Goal: Find specific page/section: Find specific page/section

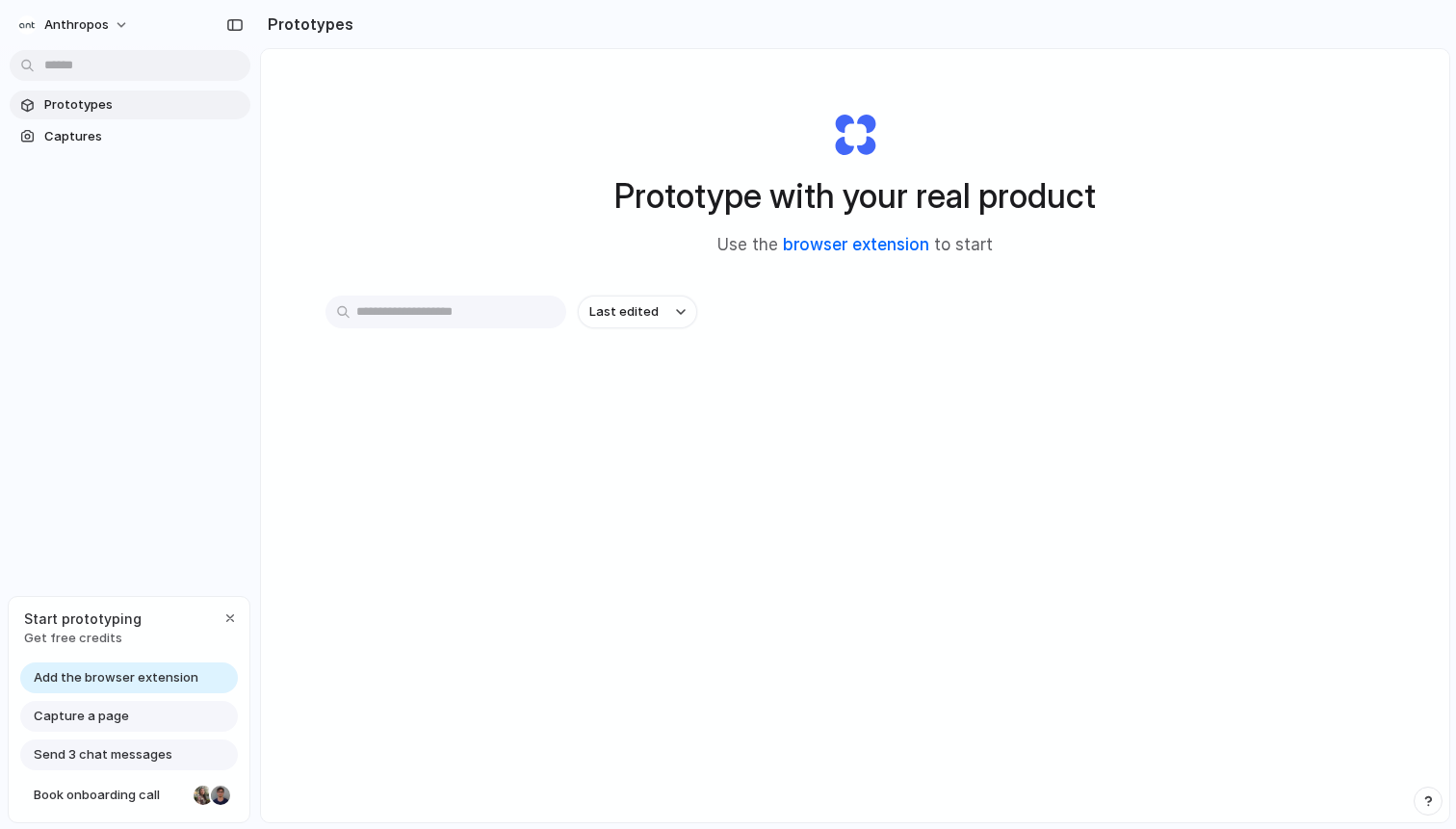
click at [908, 252] on link "browser extension" at bounding box center [856, 245] width 146 height 20
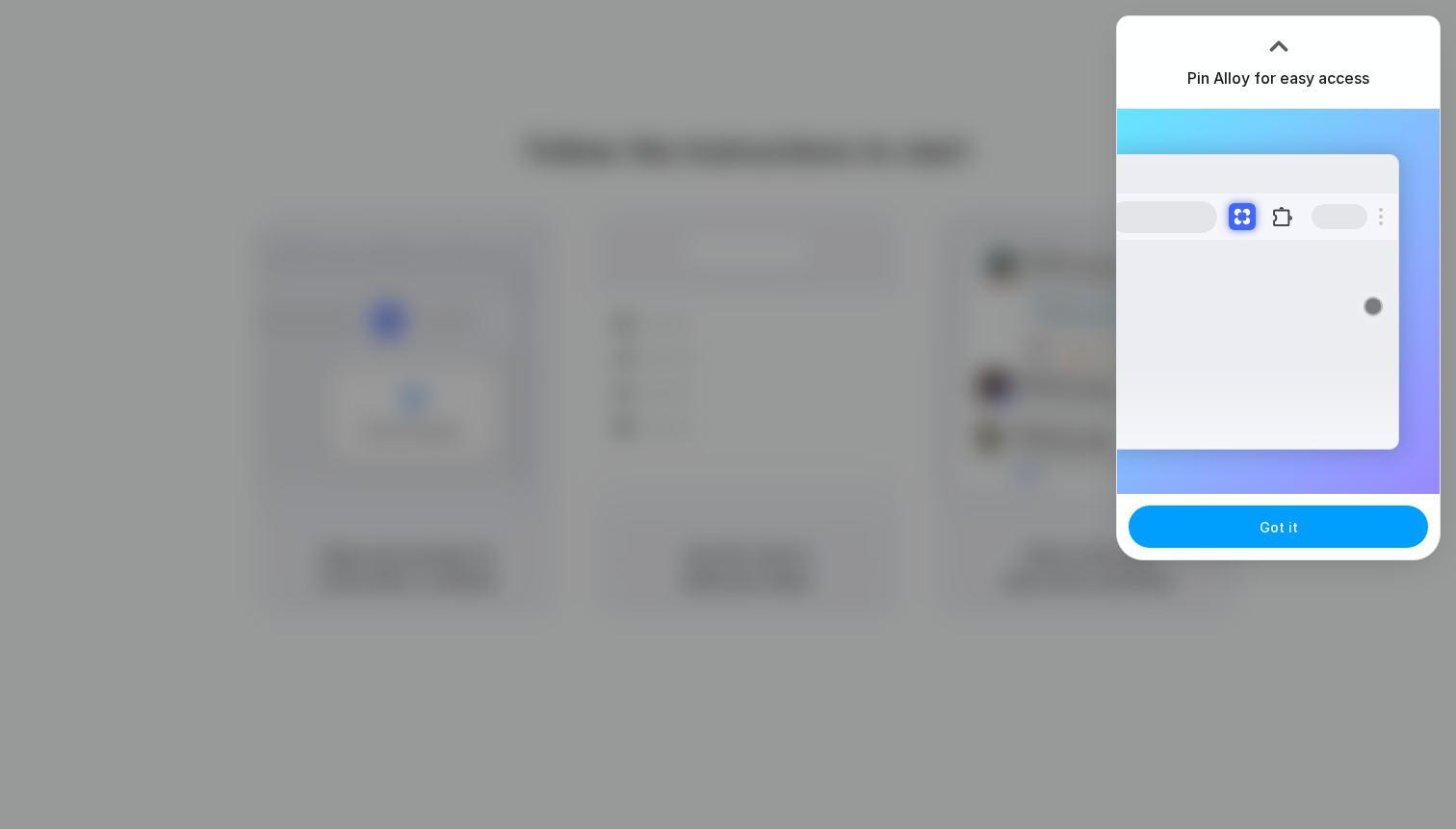
click at [1266, 515] on button "Got it" at bounding box center [1279, 526] width 300 height 42
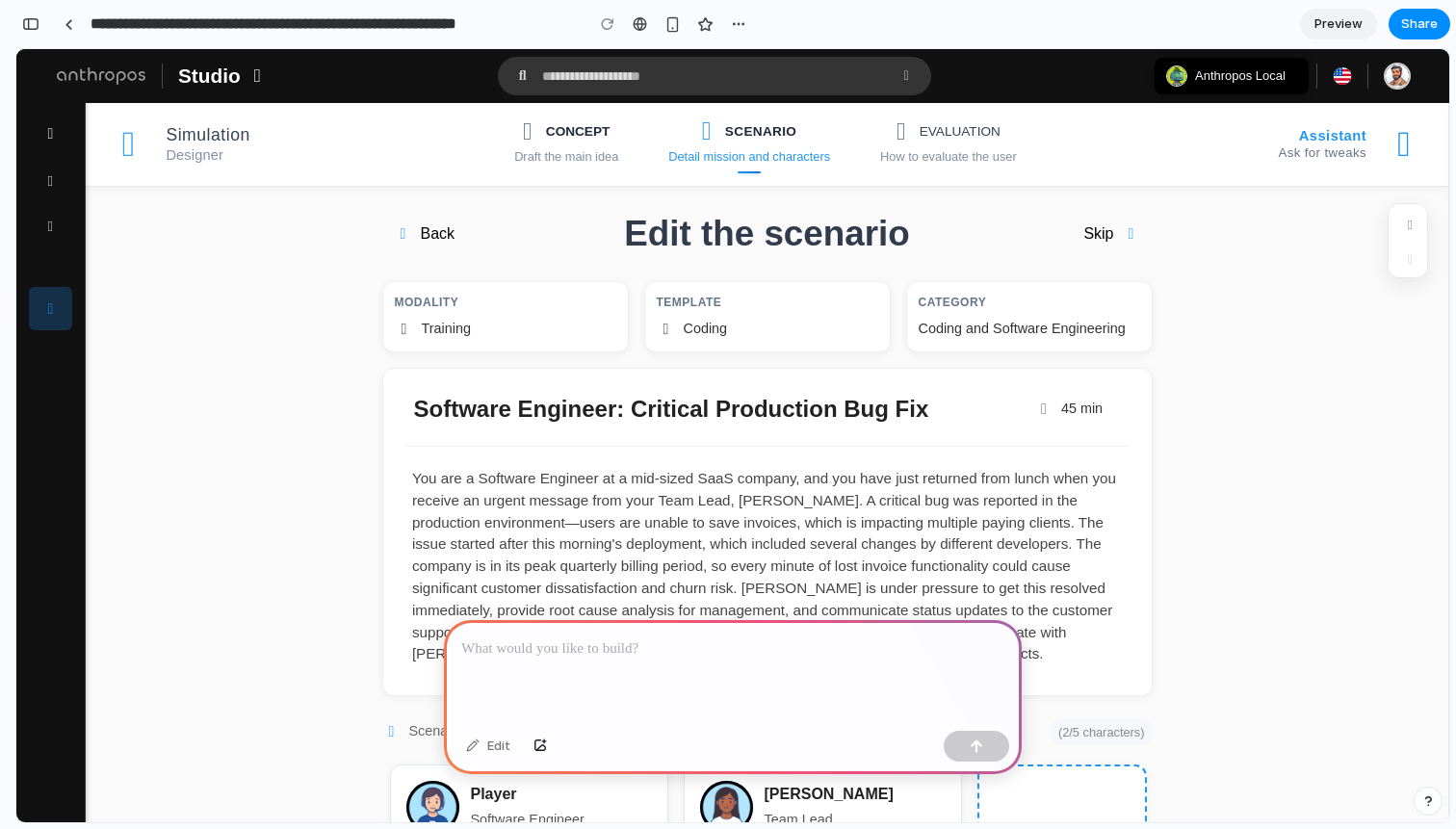
click at [758, 672] on div at bounding box center [732, 670] width 578 height 103
click at [913, 162] on div "How to evaluate the user" at bounding box center [949, 157] width 137 height 17
click at [761, 163] on div "Detail mission and characters" at bounding box center [748, 157] width 162 height 17
click at [571, 149] on div "Draft the main idea" at bounding box center [566, 157] width 104 height 17
click at [670, 698] on div "*******" at bounding box center [732, 670] width 578 height 103
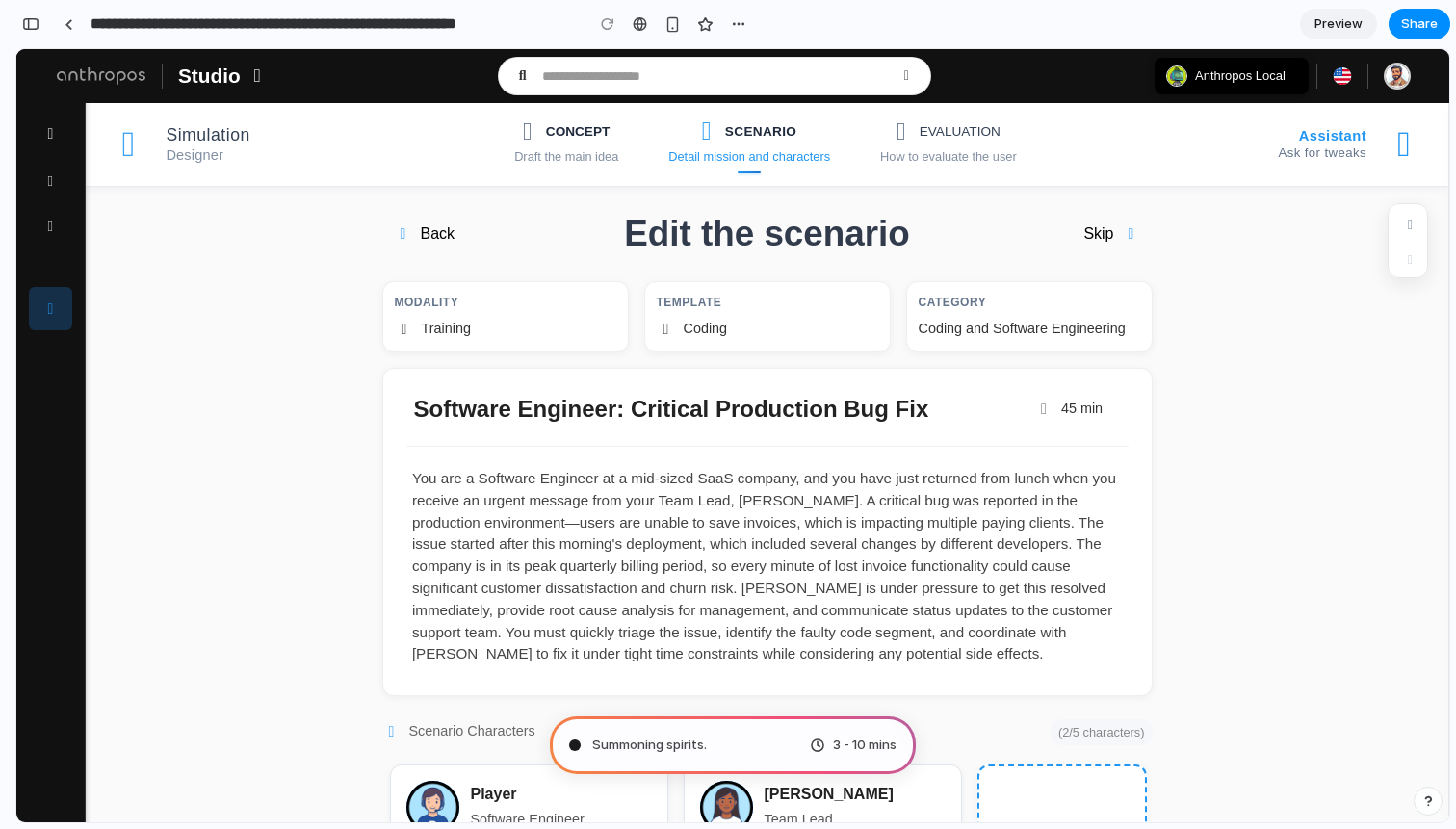
click at [685, 80] on input "text" at bounding box center [714, 76] width 348 height 17
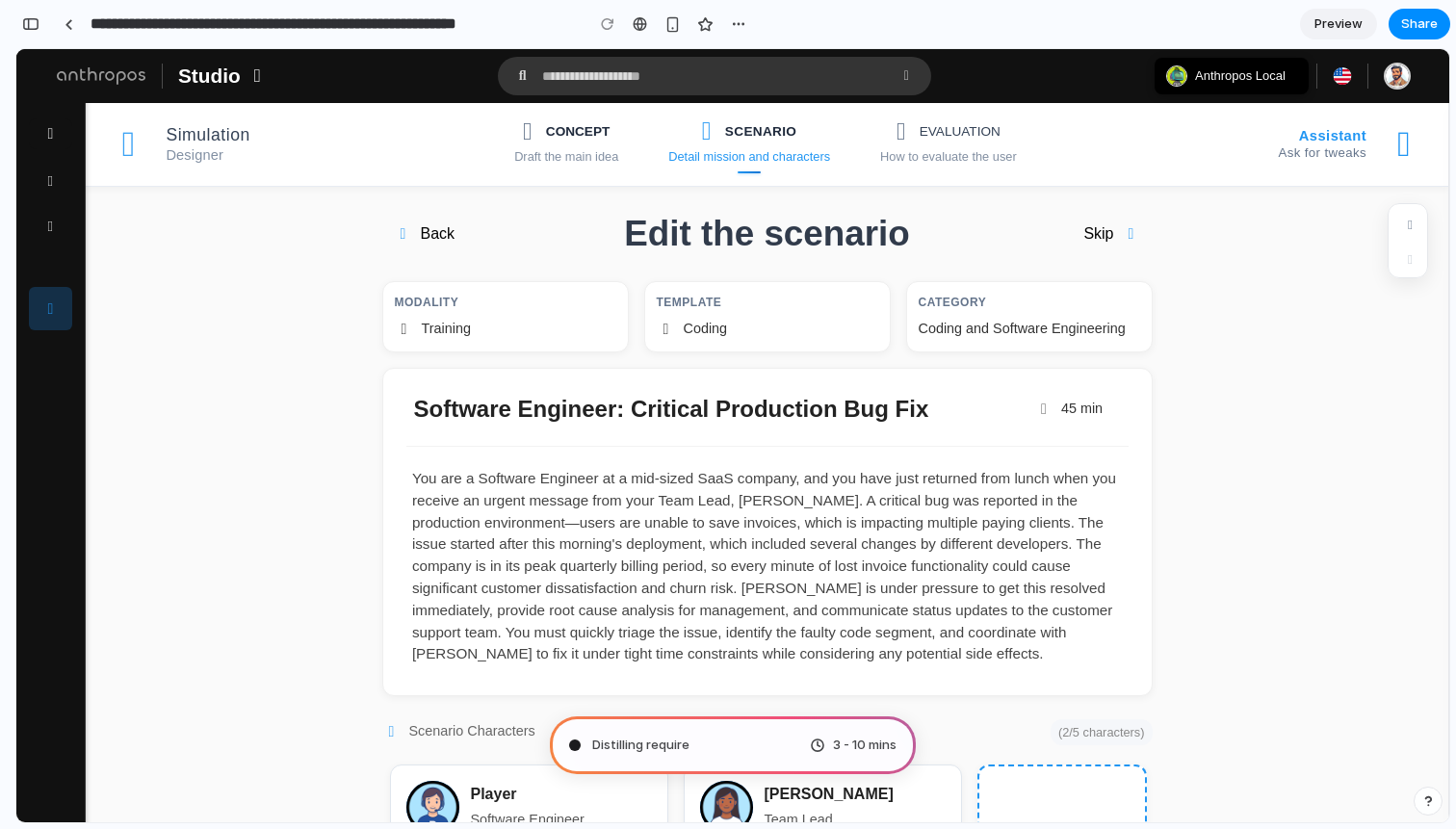
click at [719, 753] on div "Distilling require 3 - 10 mins" at bounding box center [733, 745] width 366 height 58
click at [719, 753] on div "Ca 3 - 10 mins" at bounding box center [733, 745] width 366 height 58
click at [868, 744] on span "3 - 10 mins" at bounding box center [865, 745] width 64 height 20
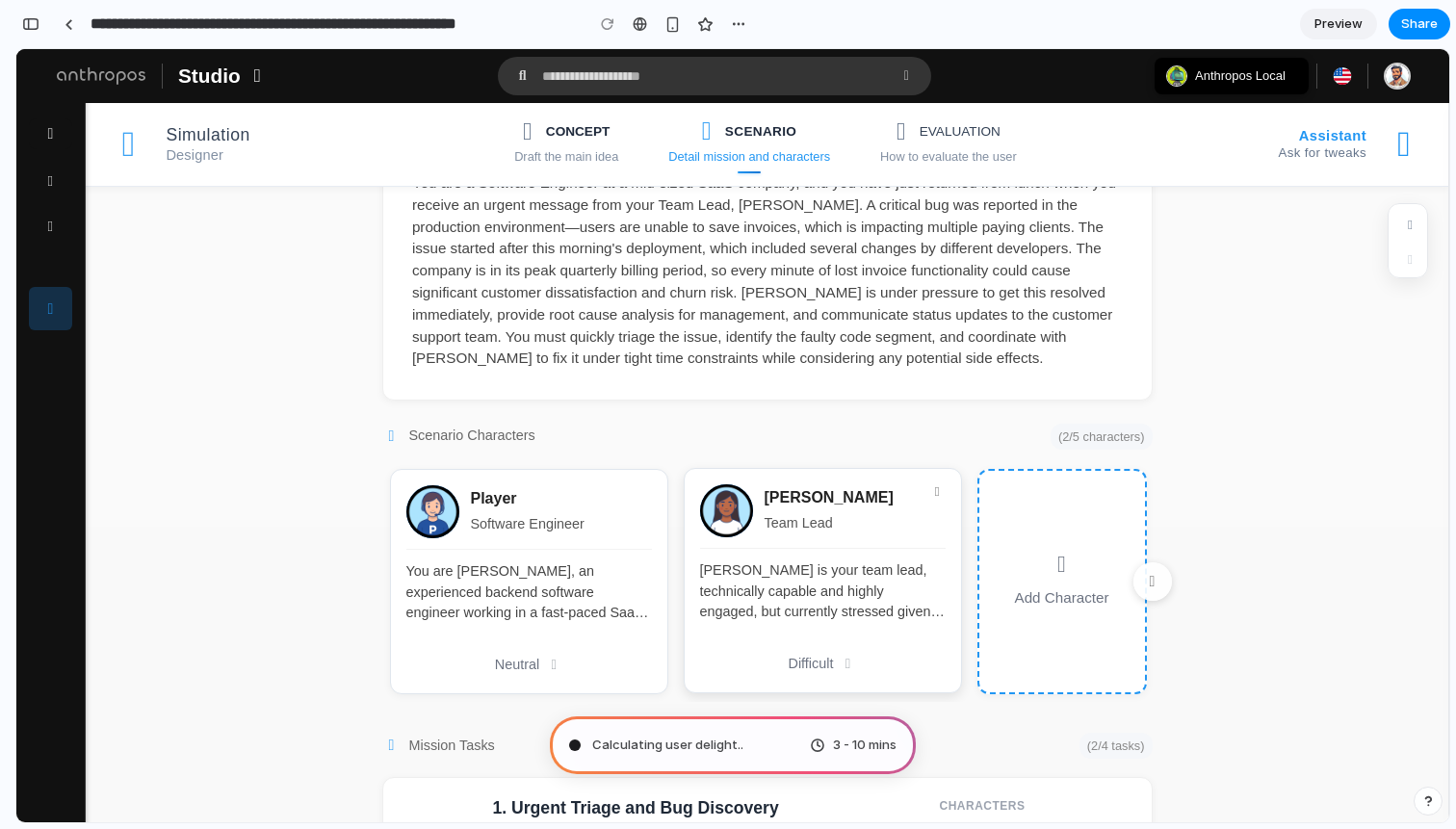
scroll to position [352, 0]
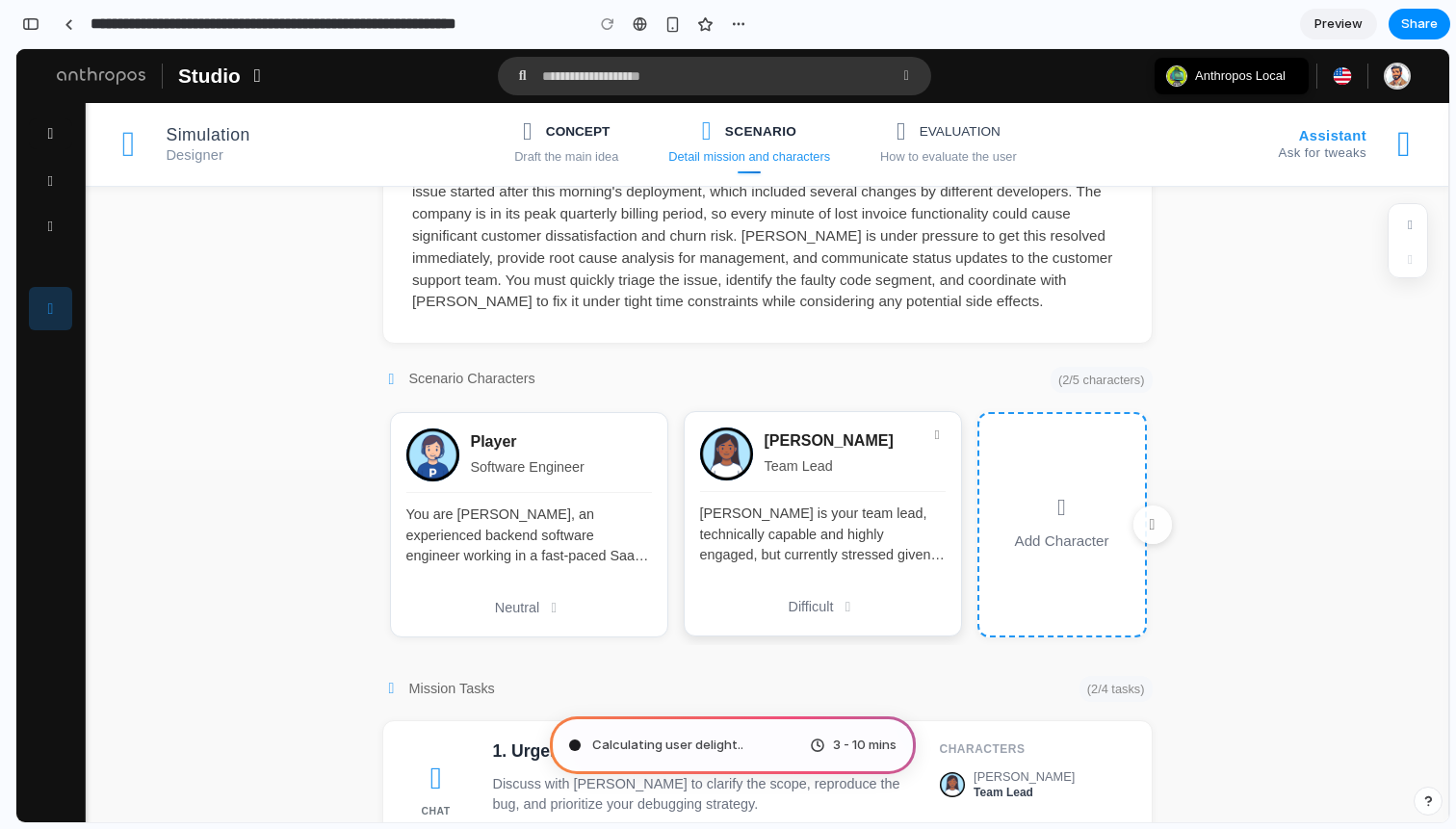
click at [877, 529] on div "Maria Gomez Team Lead Maria is your team lead, technically capable and highly e…" at bounding box center [822, 524] width 278 height 225
click at [889, 571] on div "Maria Gomez Team Lead Maria is your team lead, technically capable and highly e…" at bounding box center [822, 524] width 278 height 225
click at [892, 543] on div "Maria is your team lead, technically capable and highly engaged, but currently …" at bounding box center [822, 534] width 246 height 63
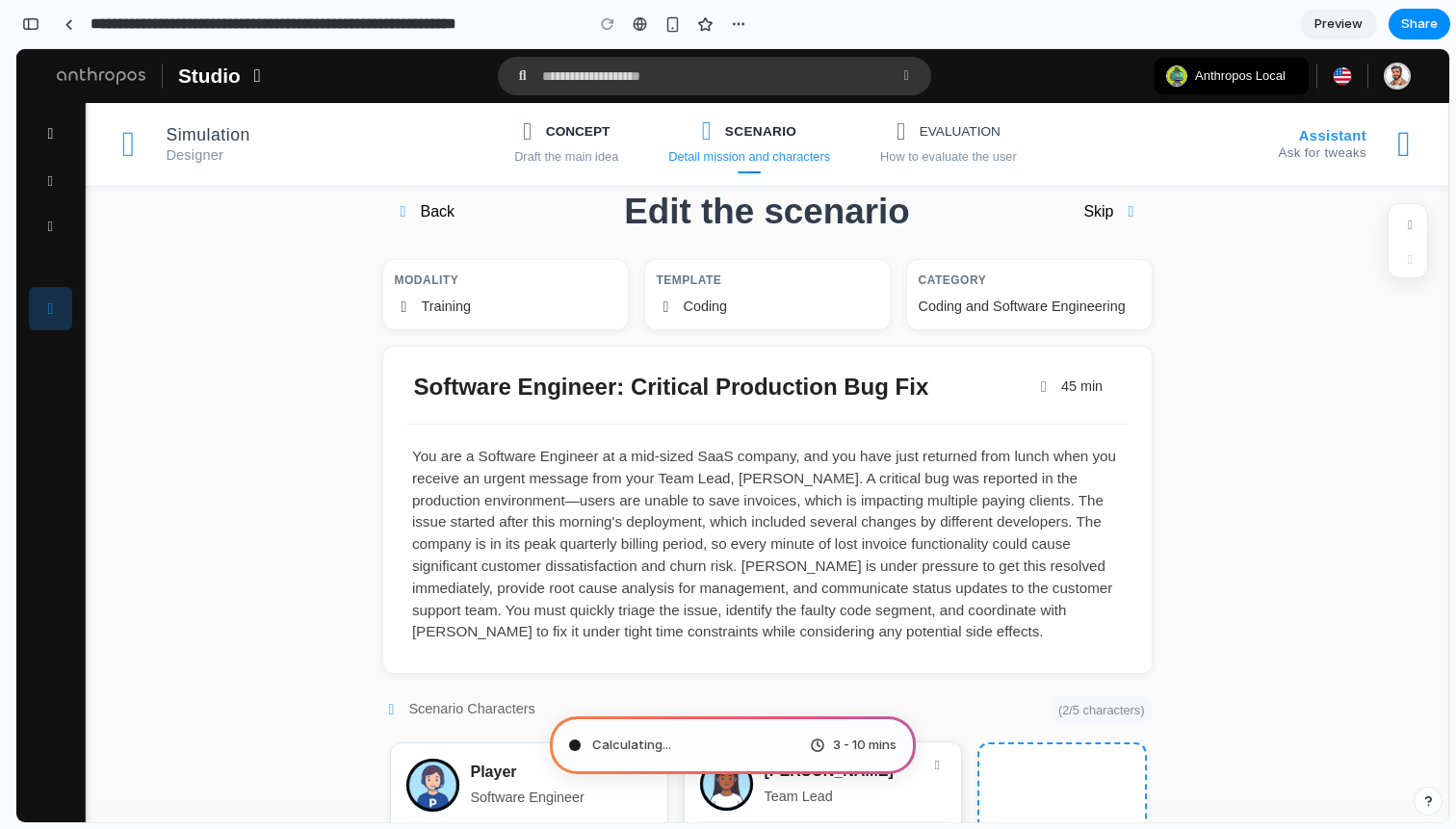
scroll to position [0, 0]
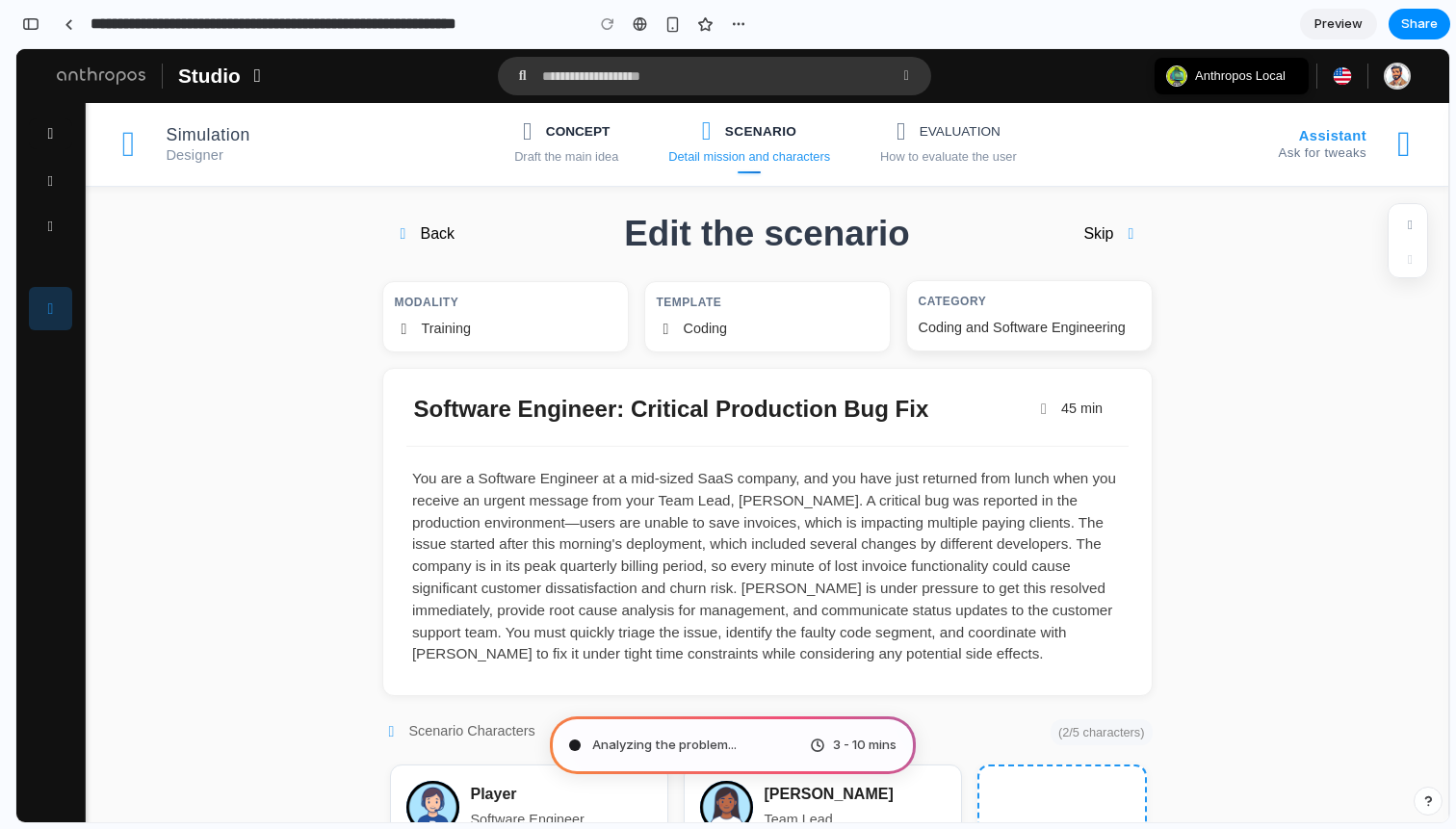
type input "**********"
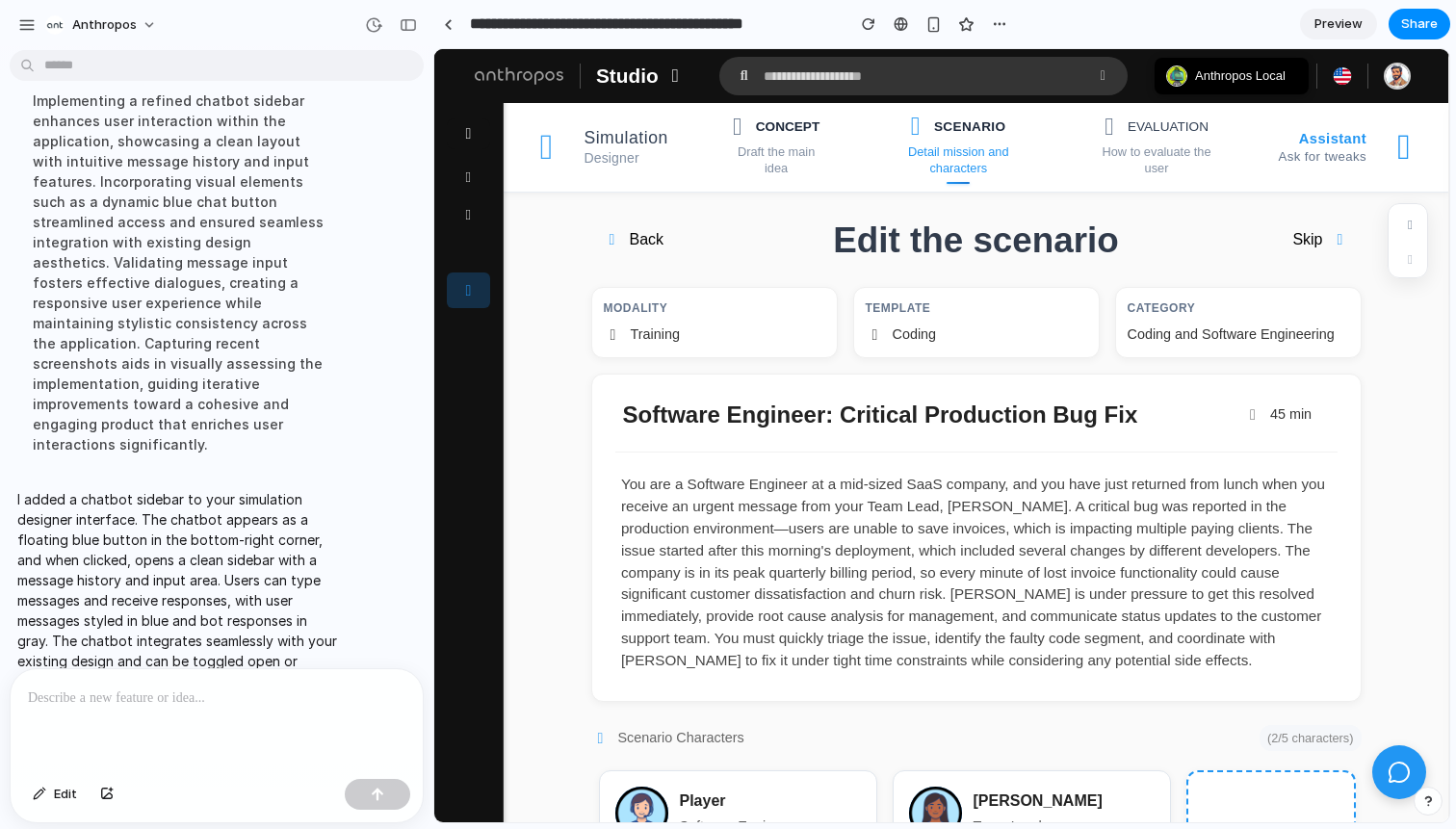
scroll to position [165, 0]
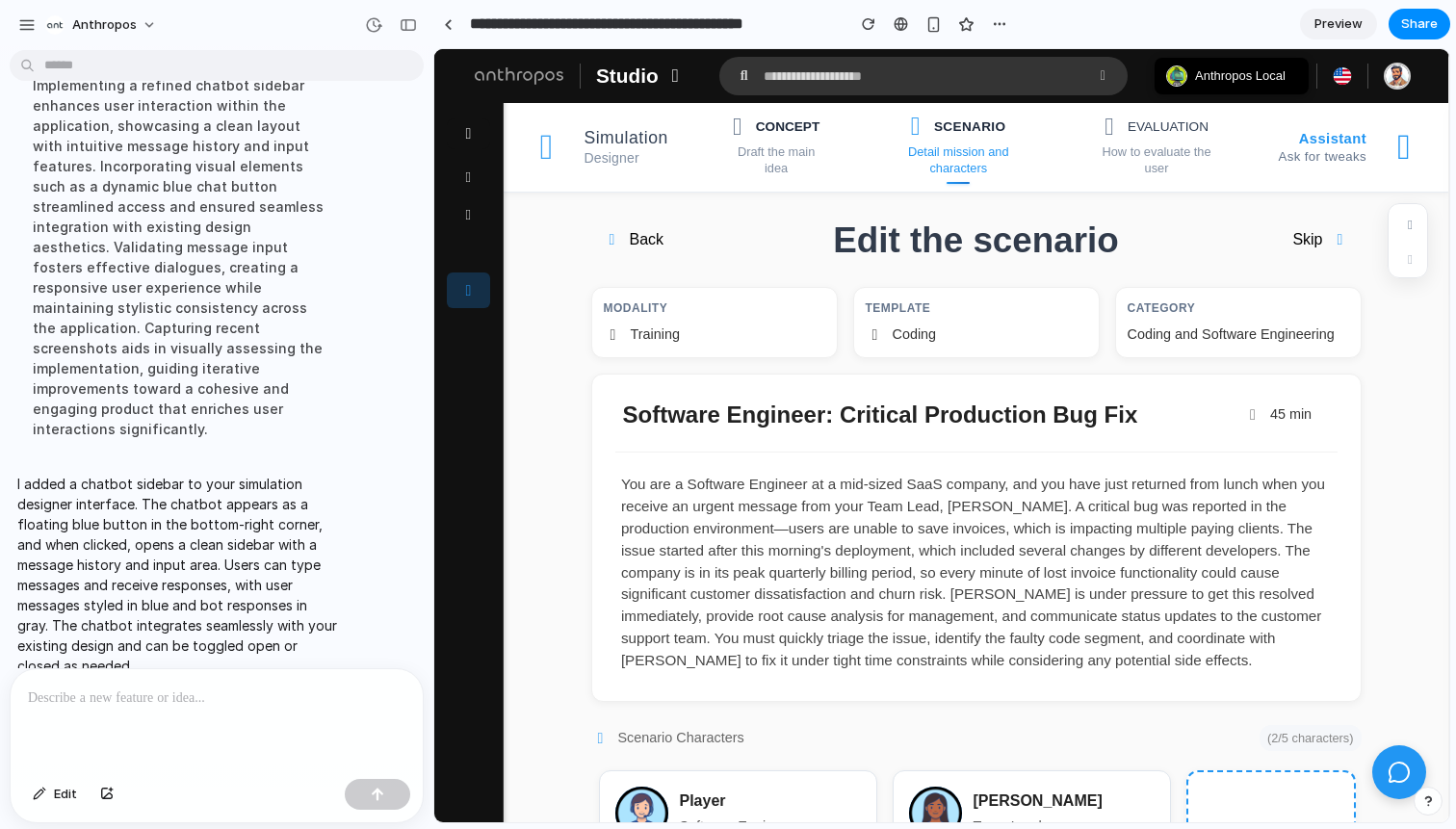
click at [276, 682] on div at bounding box center [216, 719] width 412 height 102
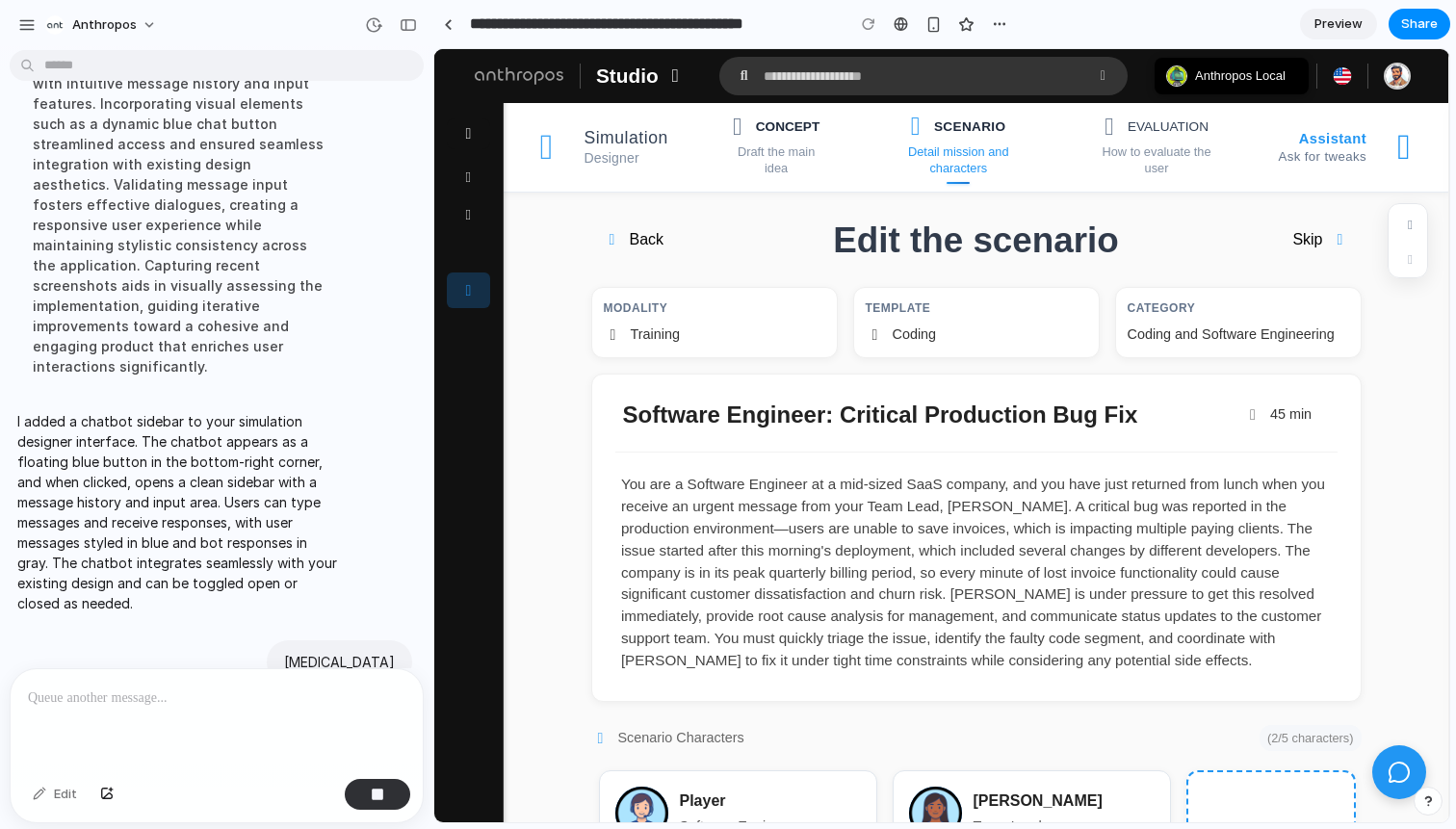
scroll to position [0, 0]
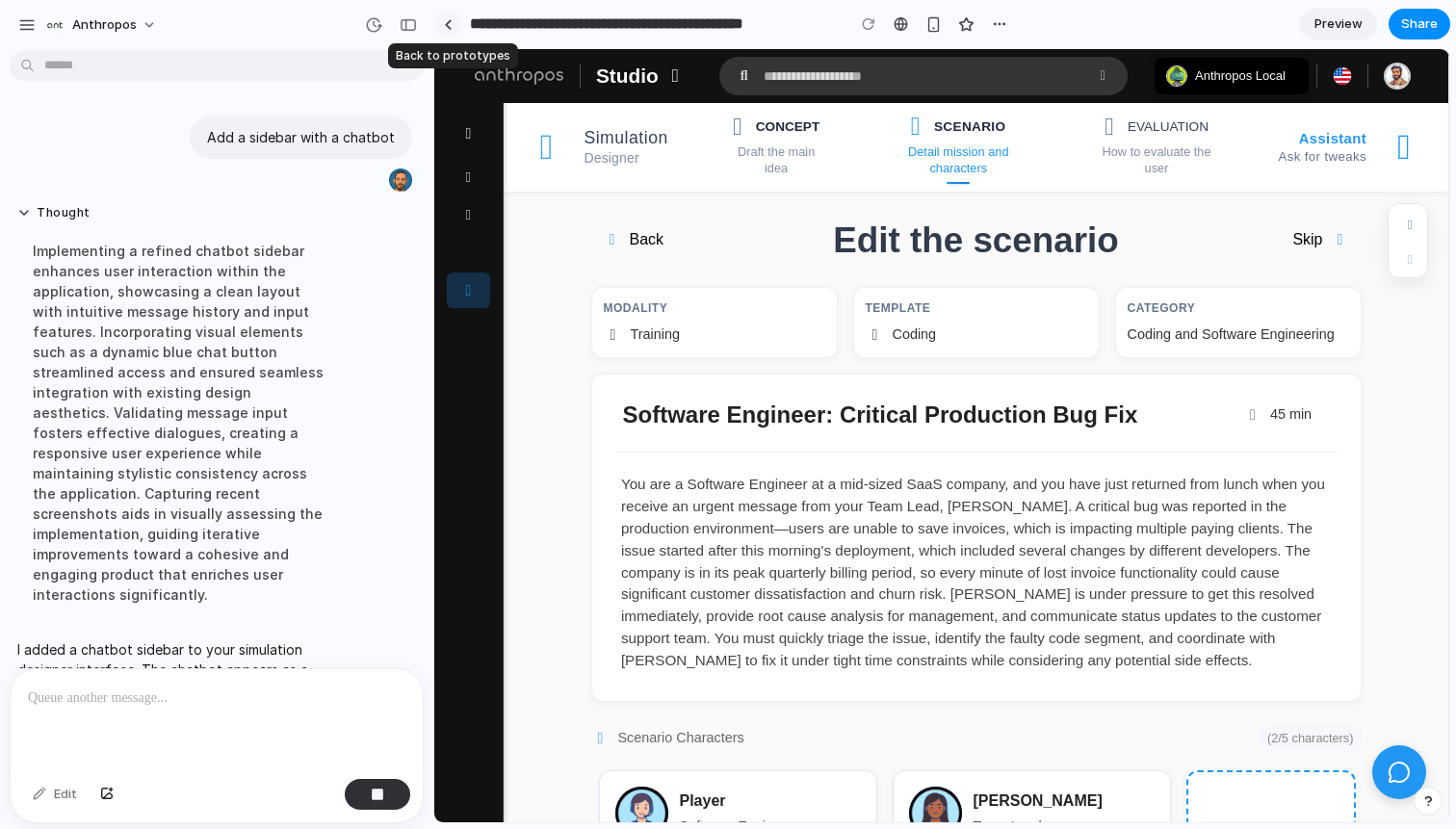
click at [447, 28] on div at bounding box center [447, 24] width 9 height 11
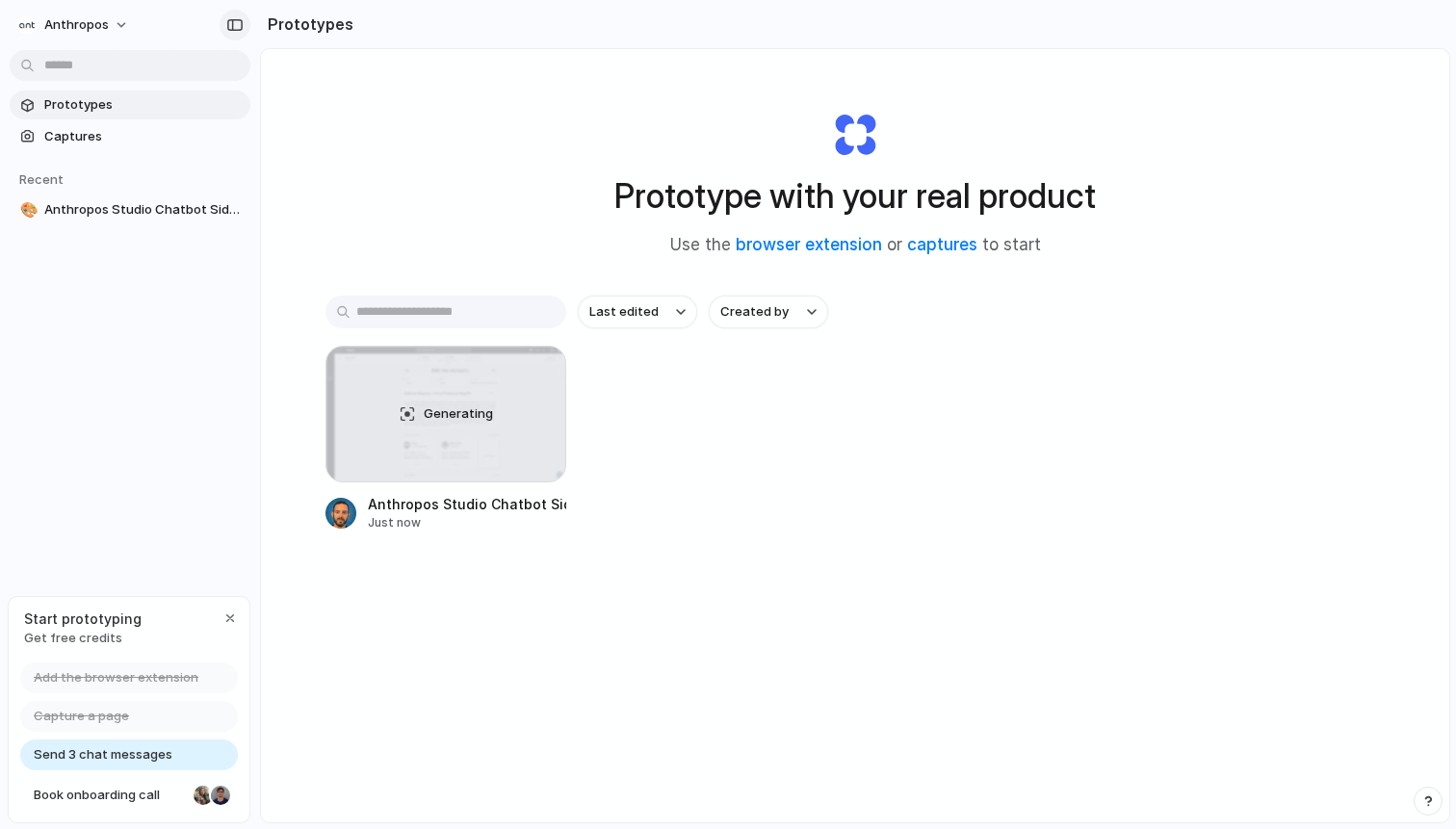
click at [227, 22] on div "button" at bounding box center [235, 25] width 18 height 14
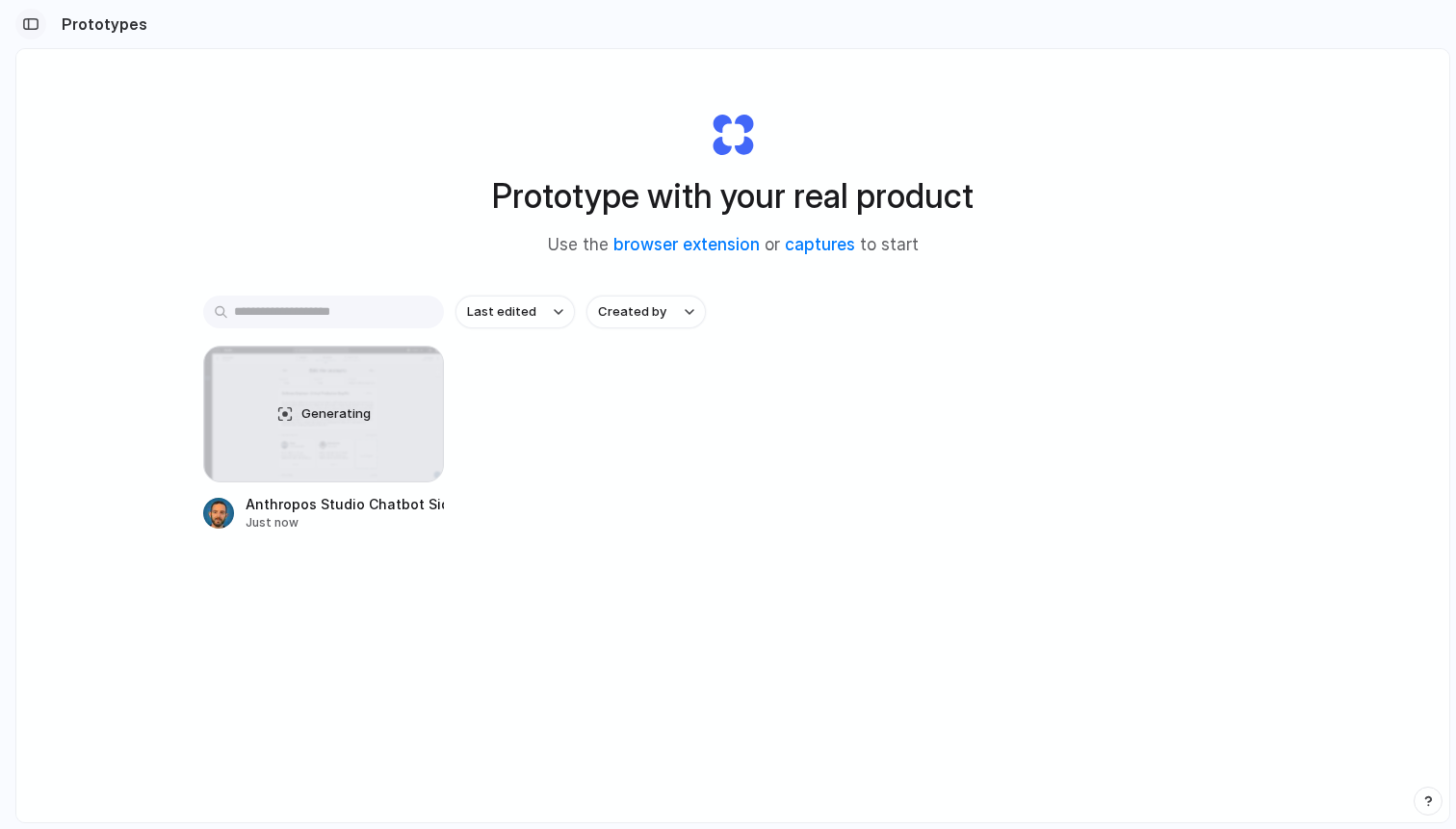
click at [39, 19] on button "button" at bounding box center [30, 23] width 30 height 30
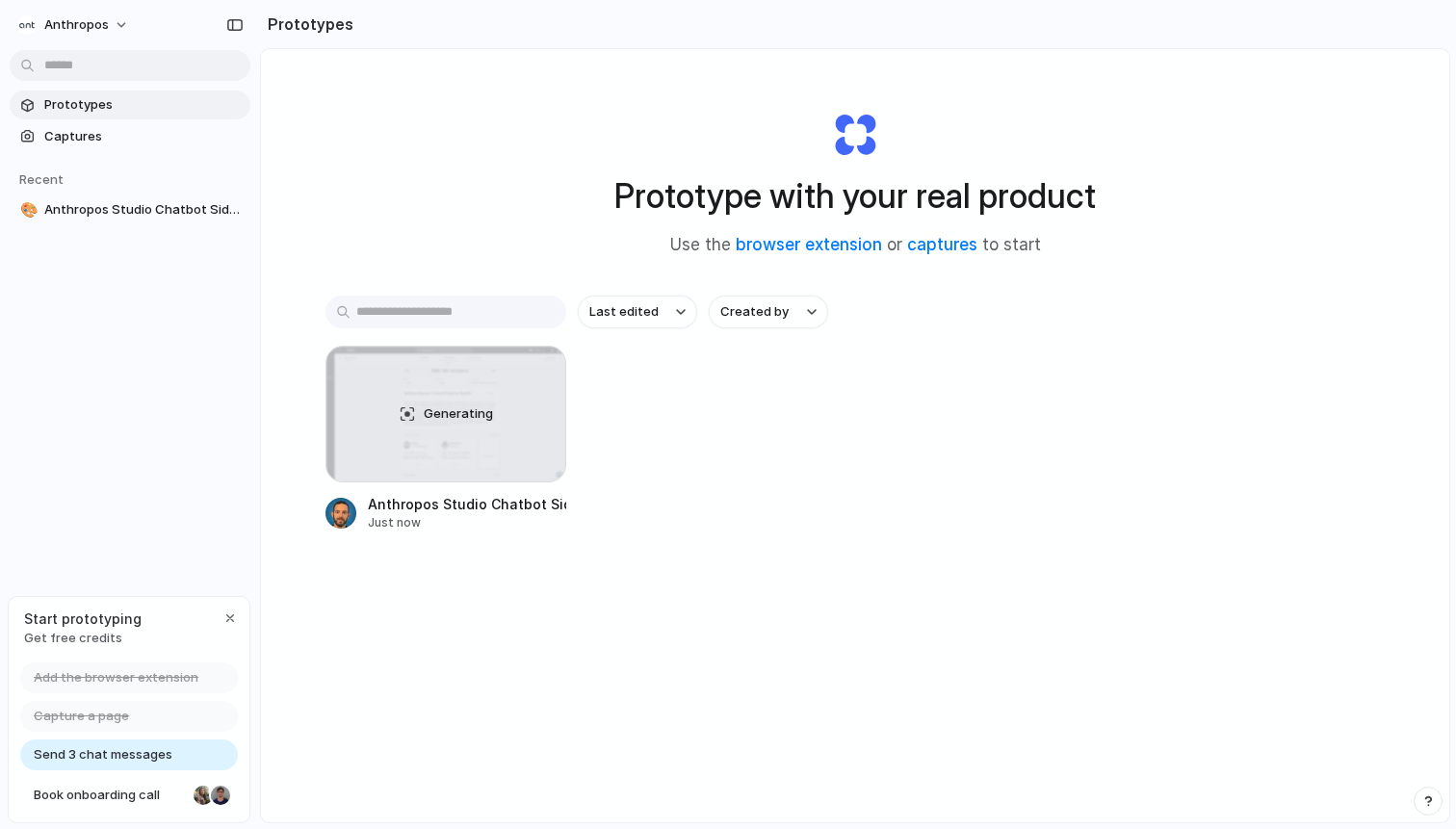
click at [191, 24] on div "Anthropos" at bounding box center [130, 23] width 260 height 46
click at [236, 23] on div "button" at bounding box center [235, 25] width 18 height 14
